Goal: Communication & Community: Answer question/provide support

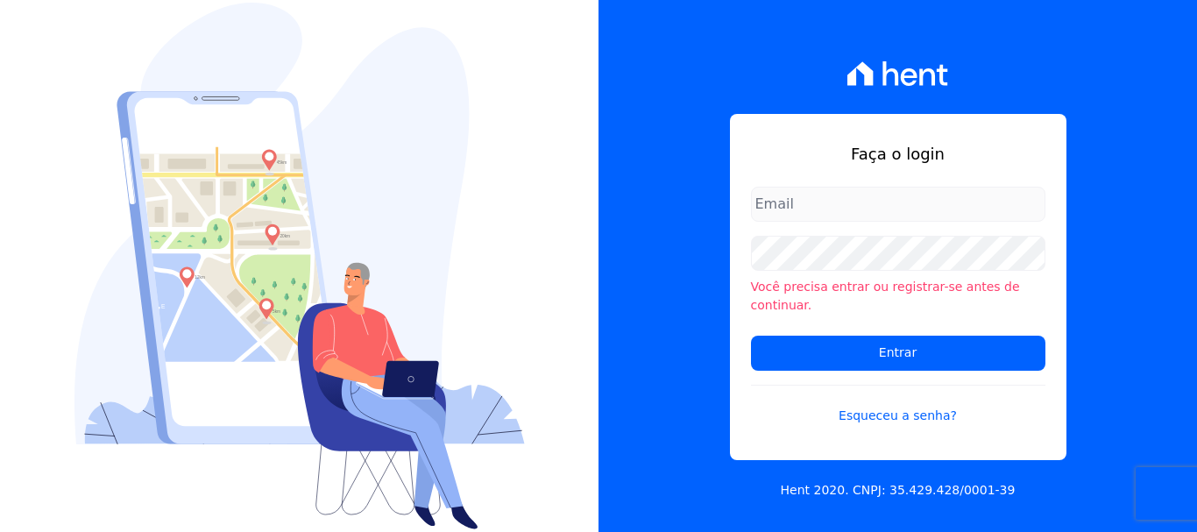
click at [674, 253] on div "Faça o login Você precisa entrar ou registrar-se antes de continuar. Entrar Esq…" at bounding box center [898, 266] width 599 height 532
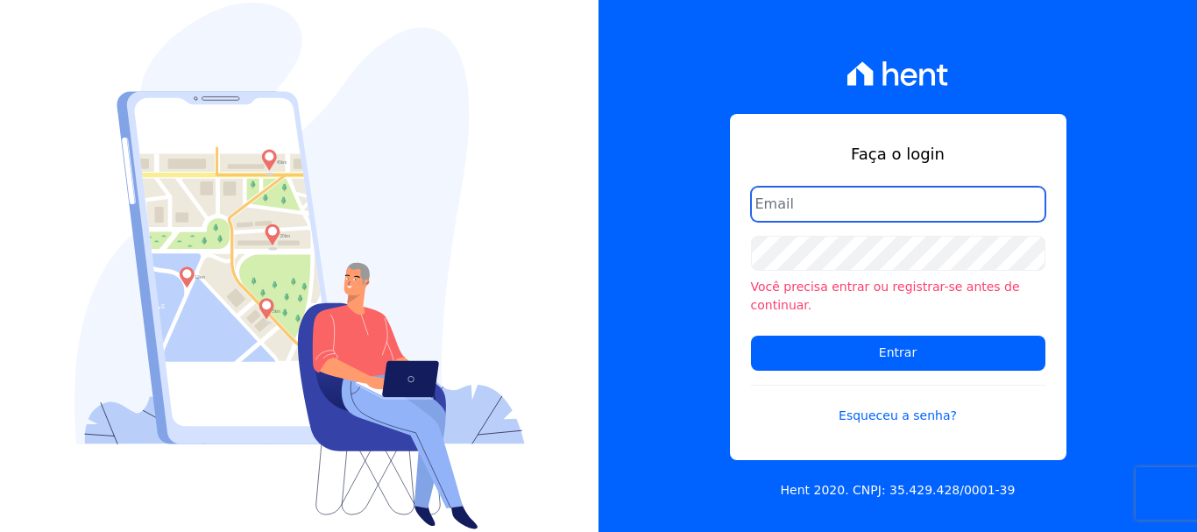
click at [893, 222] on input "email" at bounding box center [898, 204] width 295 height 35
type input "[EMAIL_ADDRESS][DOMAIN_NAME]"
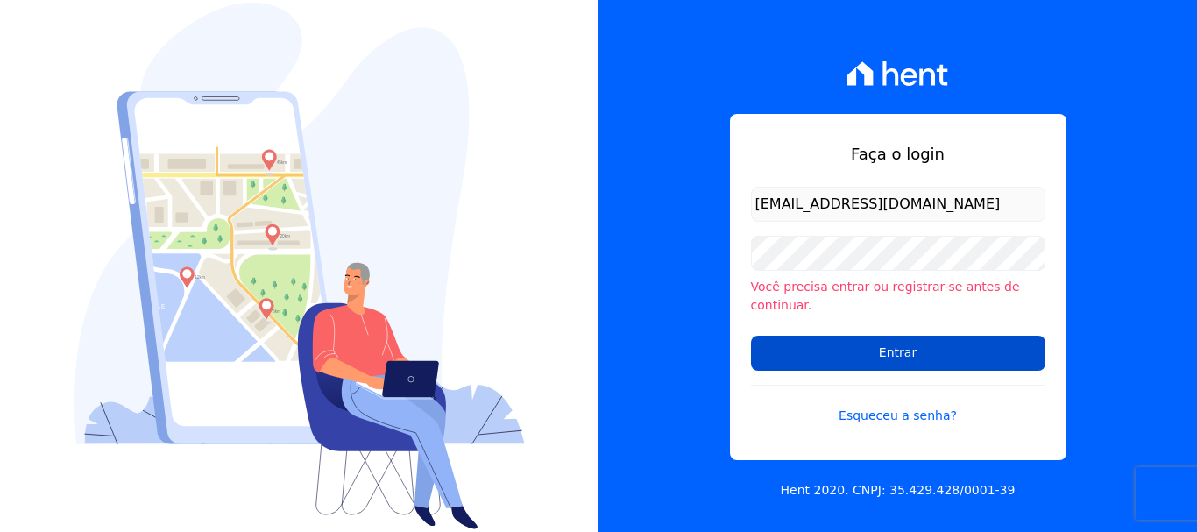
click at [898, 340] on input "Entrar" at bounding box center [898, 353] width 295 height 35
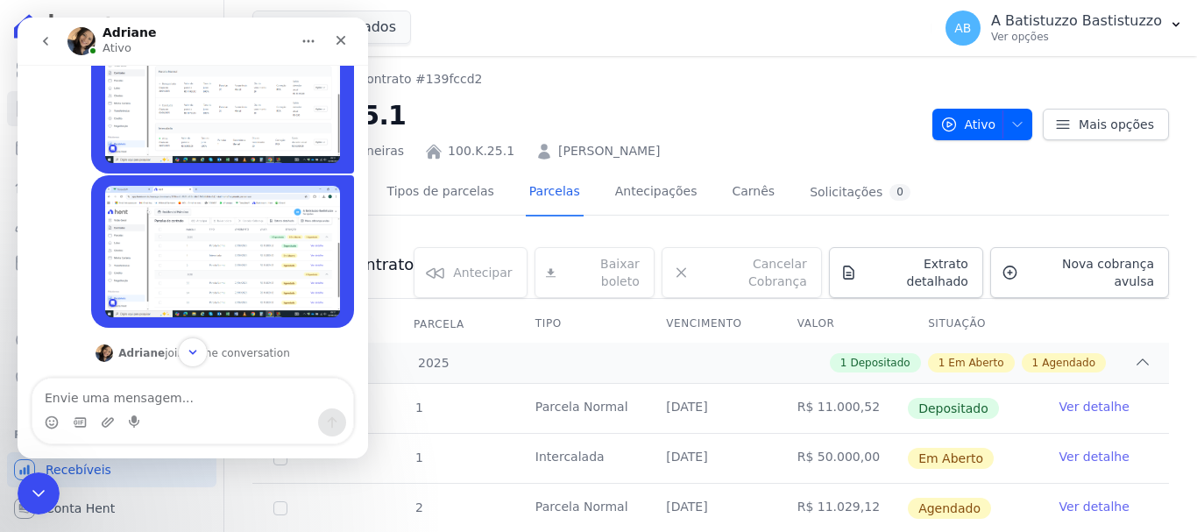
scroll to position [81, 0]
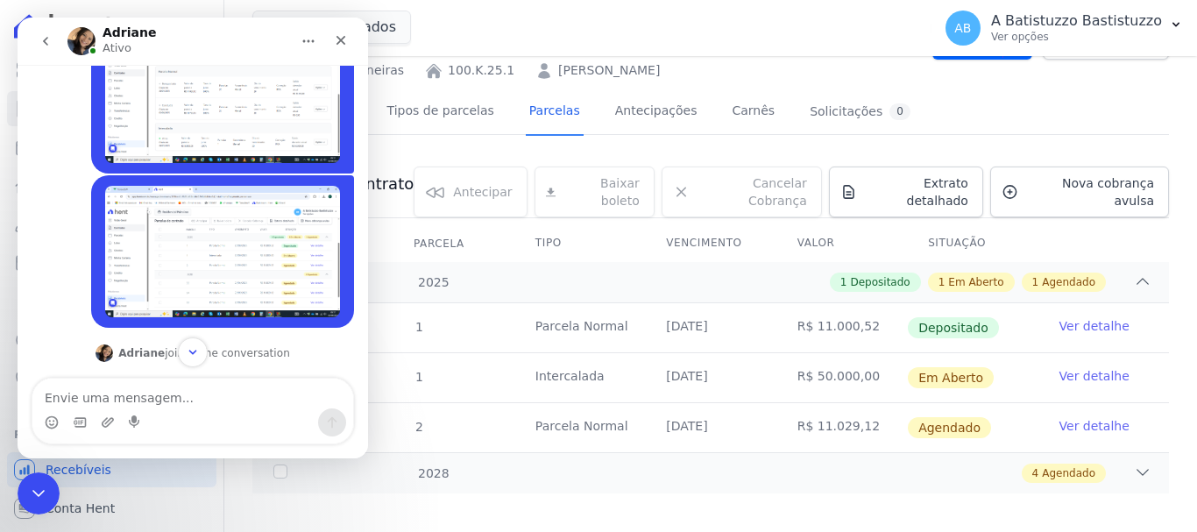
click at [201, 221] on img "Batistuzzo diz…" at bounding box center [222, 252] width 235 height 132
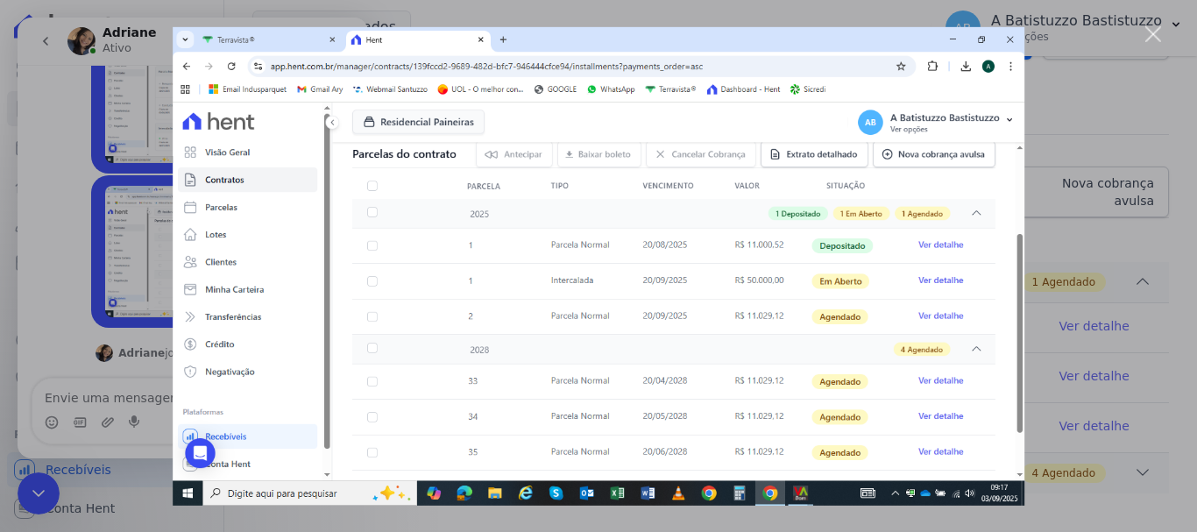
scroll to position [0, 0]
click at [451, 195] on img "Fechar" at bounding box center [599, 265] width 852 height 479
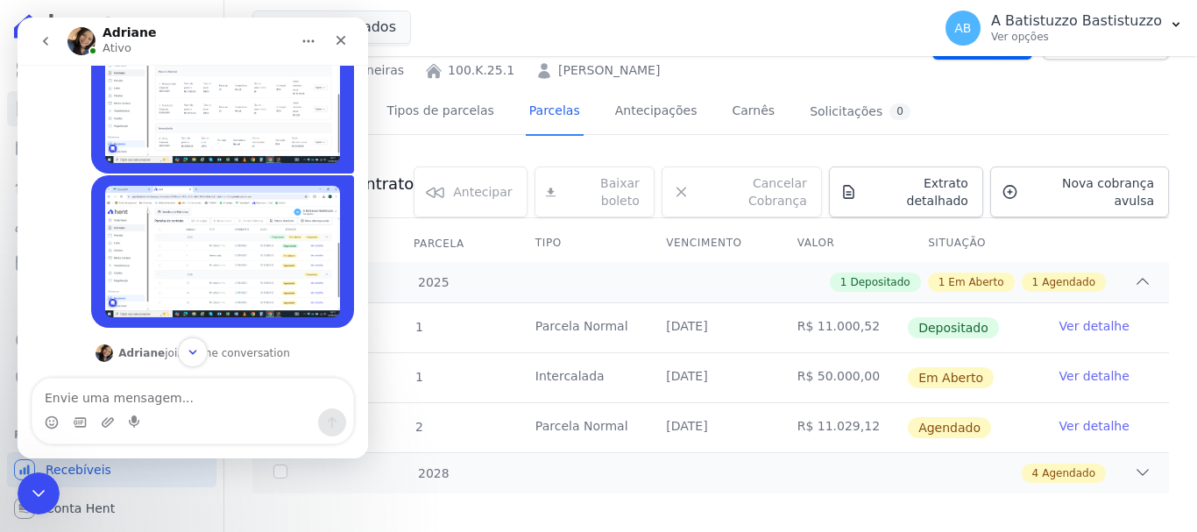
scroll to position [88, 0]
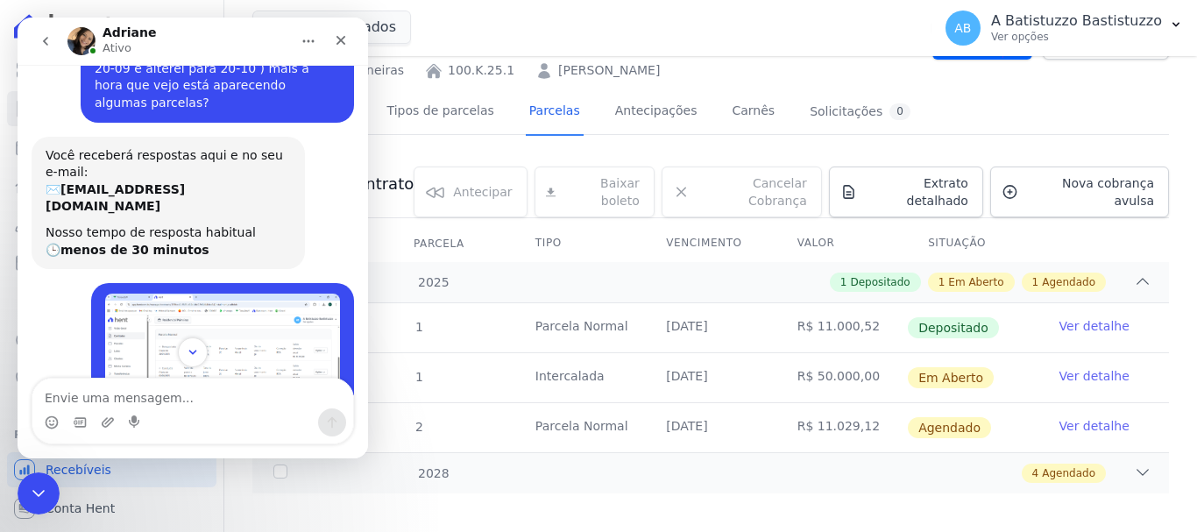
click at [224, 295] on img "Batistuzzo diz…" at bounding box center [222, 360] width 235 height 132
click at [224, 295] on img "Fechar" at bounding box center [599, 283] width 852 height 479
click at [224, 295] on img "Batistuzzo diz…" at bounding box center [222, 360] width 235 height 132
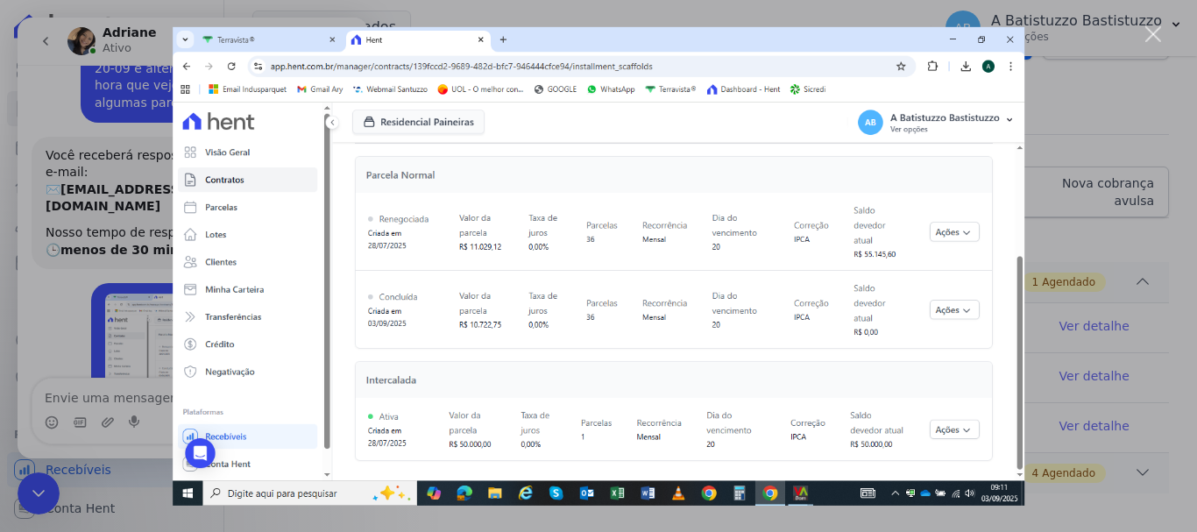
click at [572, 274] on img "Fechar" at bounding box center [599, 265] width 852 height 479
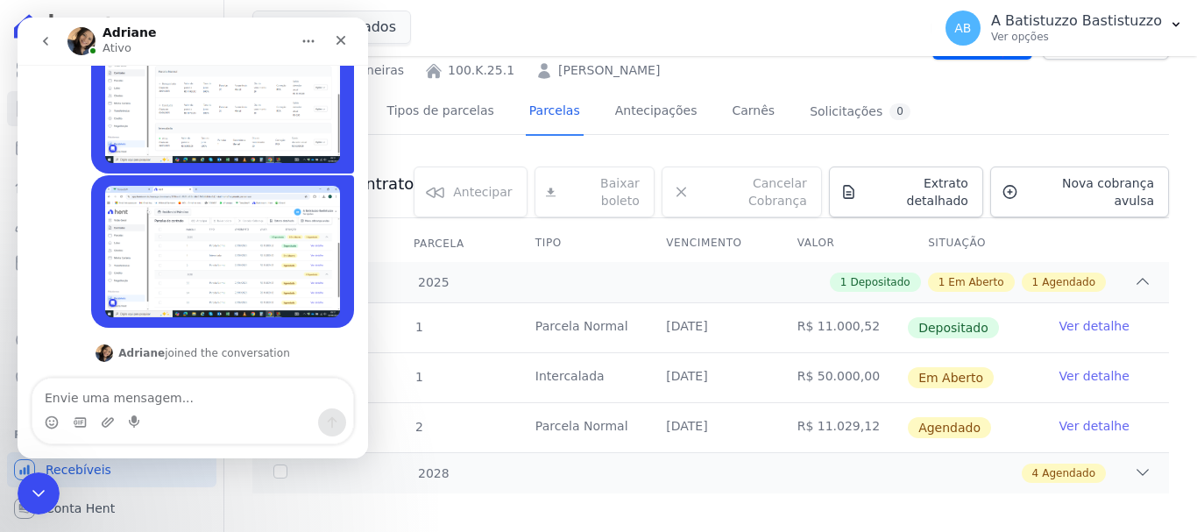
scroll to position [527, 0]
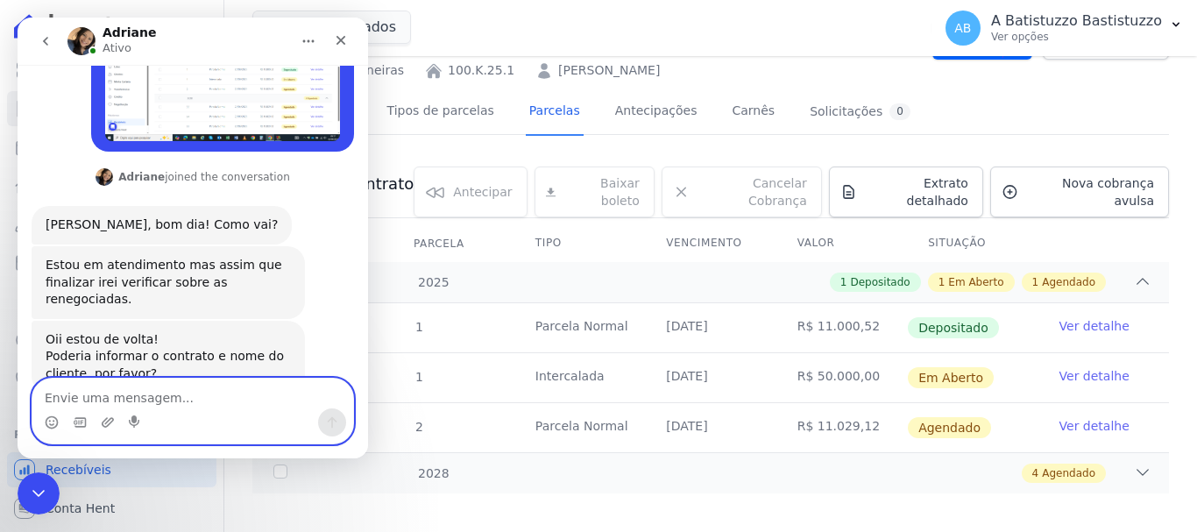
click at [109, 392] on textarea "Envie uma mensagem..." at bounding box center [192, 394] width 321 height 30
type textarea "Contrato k 25.1 [PERSON_NAME]"
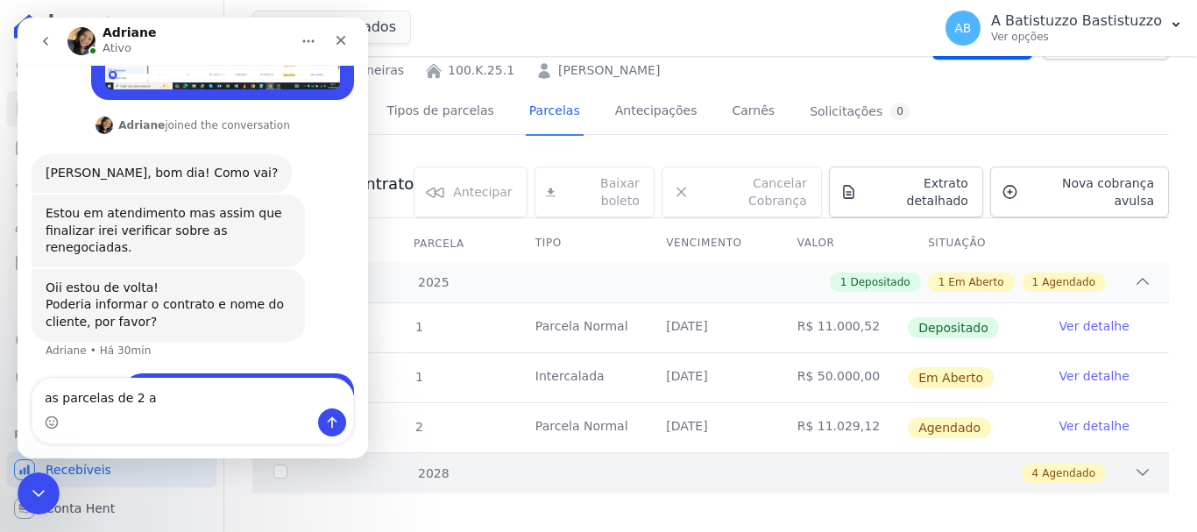
click at [1134, 464] on icon at bounding box center [1143, 473] width 18 height 18
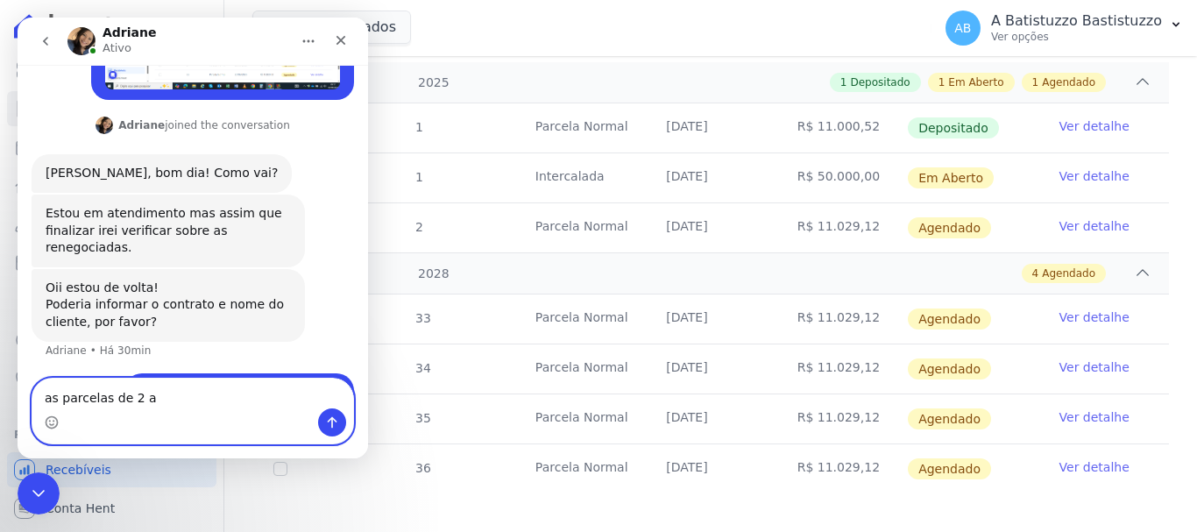
click at [165, 397] on textarea "as parcelas de 2 a" at bounding box center [192, 394] width 321 height 30
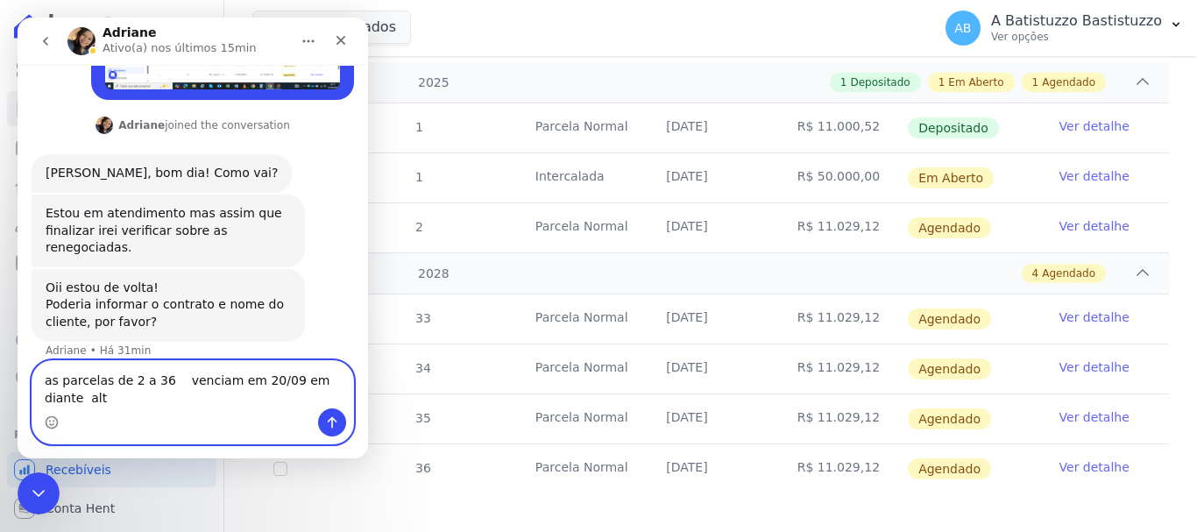
scroll to position [596, 0]
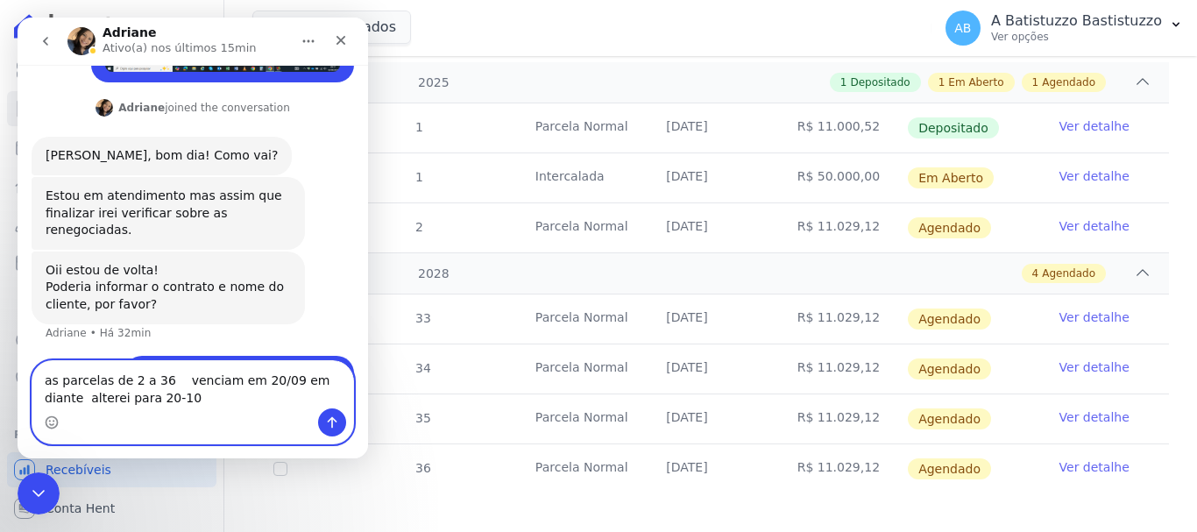
click at [291, 384] on textarea "as parcelas de 2 a 36 venciam em 20/09 em diante alterei para 20-10" at bounding box center [192, 384] width 321 height 47
click at [286, 405] on textarea "as parcelas de 2 a 36 venciam em 20/09 e posteriores, alterei para iniciar em 2…" at bounding box center [192, 384] width 321 height 47
type textarea "as parcelas de 2 a 36 venciam em 20/09 e posteriores, alterei para iniciar em 2…"
click at [330, 425] on icon "Enviar uma mensagem" at bounding box center [332, 422] width 14 height 14
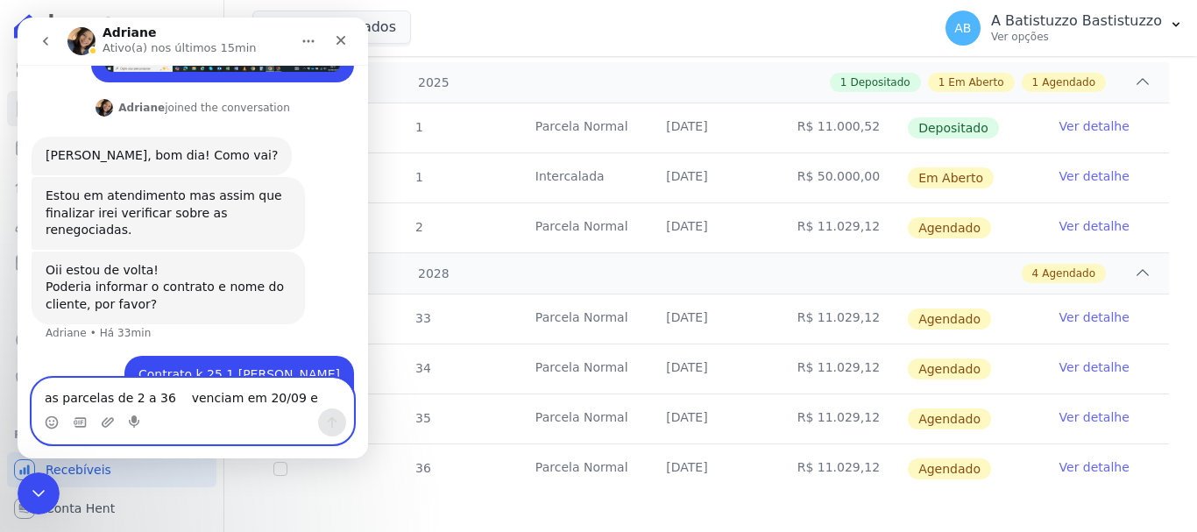
scroll to position [636, 0]
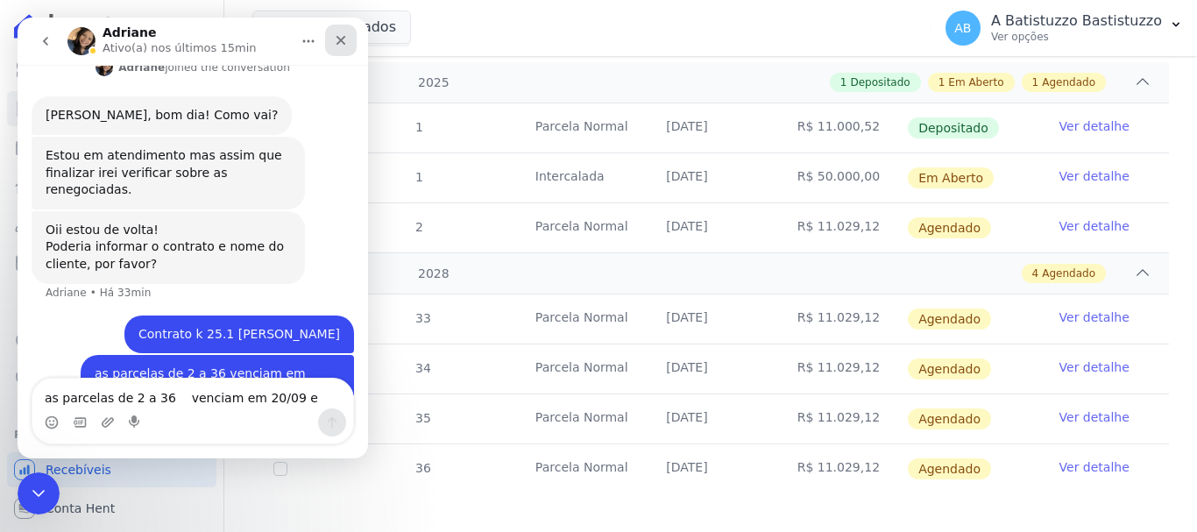
click at [338, 37] on icon "Fechar" at bounding box center [342, 41] width 10 height 10
